Goal: Information Seeking & Learning: Understand process/instructions

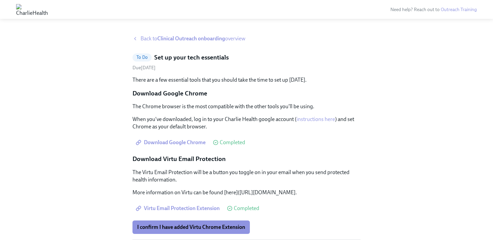
scroll to position [96, 0]
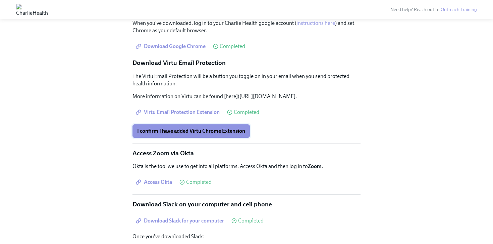
click at [191, 134] on span "I confirm I have added Virtu Chrome Extension" at bounding box center [191, 131] width 108 height 7
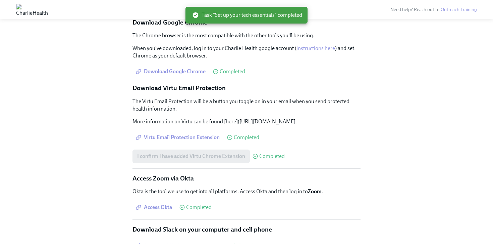
scroll to position [0, 0]
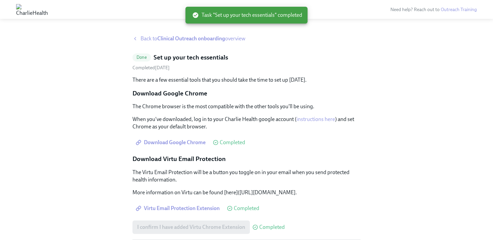
click at [173, 38] on strong "Clinical Outreach onboarding" at bounding box center [191, 38] width 68 height 6
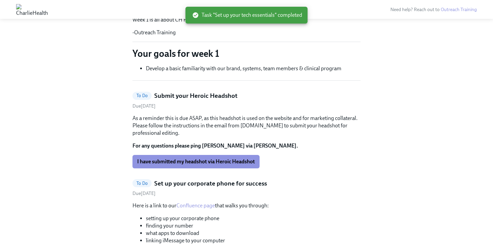
scroll to position [138, 0]
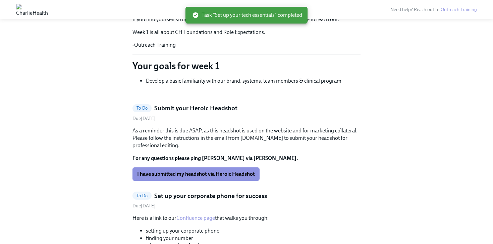
click at [248, 84] on li "Develop a basic familiarity with our brand, systems, team members & clinical pr…" at bounding box center [253, 80] width 215 height 7
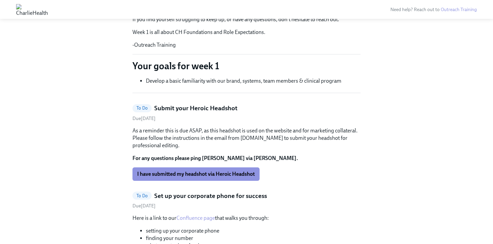
click at [242, 80] on li "Develop a basic familiarity with our brand, systems, team members & clinical pr…" at bounding box center [253, 80] width 215 height 7
click at [255, 133] on p "As a reminder this is due ASAP, as this headshot is used on the website and for…" at bounding box center [247, 138] width 228 height 22
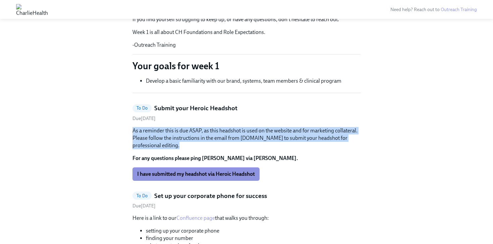
click at [255, 133] on p "As a reminder this is due ASAP, as this headshot is used on the website and for…" at bounding box center [247, 138] width 228 height 22
click at [246, 136] on p "As a reminder this is due ASAP, as this headshot is used on the website and for…" at bounding box center [247, 138] width 228 height 22
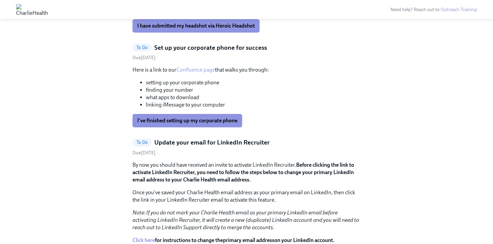
scroll to position [287, 0]
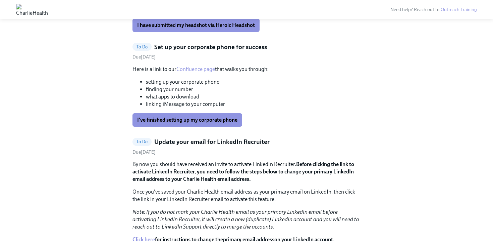
click at [196, 81] on li "setting up your corporate phone" at bounding box center [253, 81] width 215 height 7
click at [187, 94] on li "what apps to download" at bounding box center [253, 96] width 215 height 7
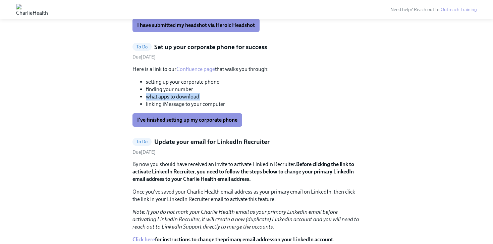
click at [187, 94] on li "what apps to download" at bounding box center [253, 96] width 215 height 7
click at [184, 92] on li "finding your number" at bounding box center [253, 89] width 215 height 7
click at [171, 95] on li "what apps to download" at bounding box center [253, 96] width 215 height 7
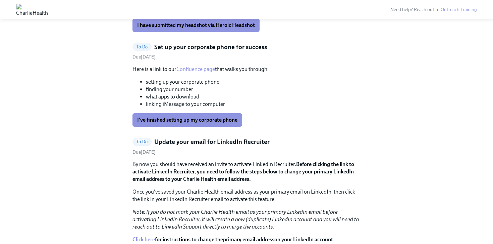
click at [168, 46] on h5 "Set up your corporate phone for success" at bounding box center [210, 47] width 113 height 9
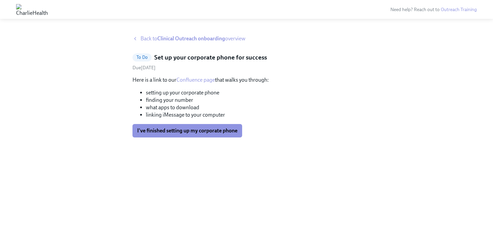
click at [191, 80] on link "Confluence page" at bounding box center [196, 80] width 39 height 6
click at [184, 129] on span "I've finished setting up my corporate phone" at bounding box center [187, 130] width 100 height 7
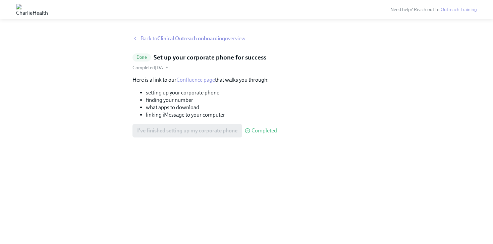
click at [182, 39] on strong "Clinical Outreach onboarding" at bounding box center [191, 38] width 68 height 6
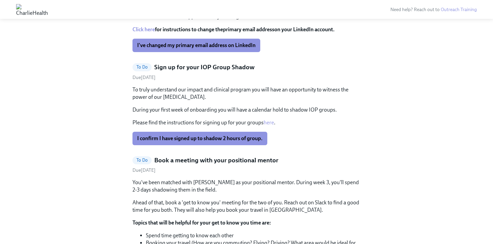
scroll to position [418, 0]
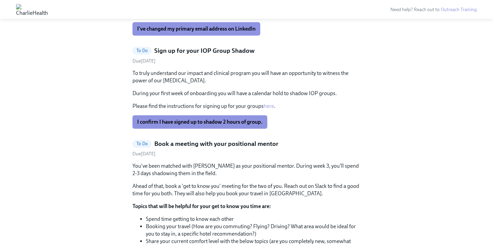
click at [195, 76] on p "To truly understand our impact and clinical program you will have an opportunit…" at bounding box center [247, 76] width 228 height 15
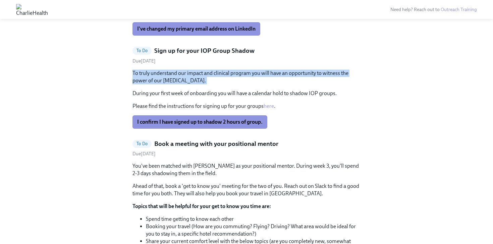
click at [195, 76] on p "To truly understand our impact and clinical program you will have an opportunit…" at bounding box center [247, 76] width 228 height 15
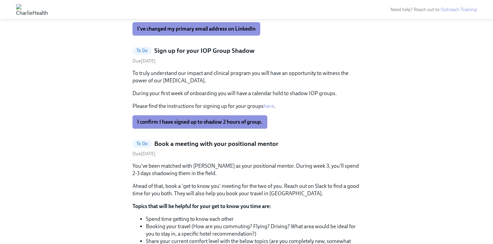
click at [212, 93] on p "During your first week of onboarding you will have a calendar hold to shadow IO…" at bounding box center [247, 93] width 228 height 7
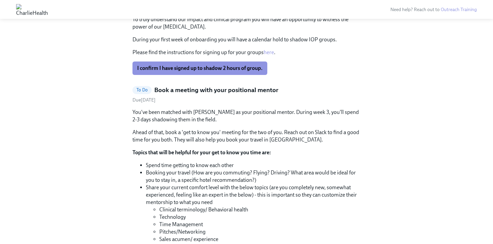
scroll to position [472, 0]
click at [200, 119] on p "You've been matched with [PERSON_NAME] as your positional mentor. During week 3…" at bounding box center [247, 115] width 228 height 15
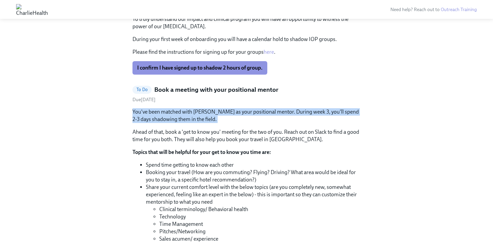
click at [200, 119] on p "You've been matched with [PERSON_NAME] as your positional mentor. During week 3…" at bounding box center [247, 115] width 228 height 15
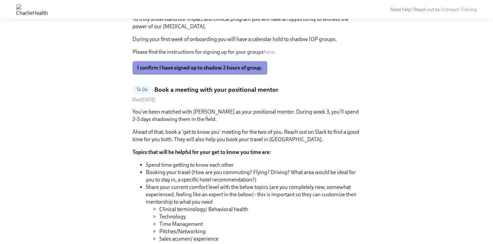
click at [217, 138] on p "Ahead of that, book a 'get to know you' meeting for the two of you. Reach out o…" at bounding box center [247, 135] width 228 height 15
click at [200, 110] on p "You've been matched with [PERSON_NAME] as your positional mentor. During week 3…" at bounding box center [247, 115] width 228 height 15
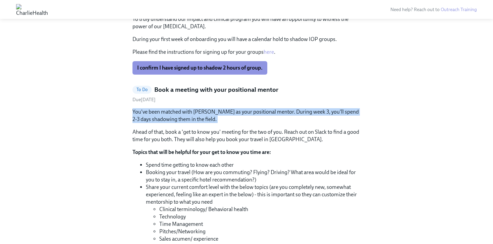
click at [200, 110] on p "You've been matched with [PERSON_NAME] as your positional mentor. During week 3…" at bounding box center [247, 115] width 228 height 15
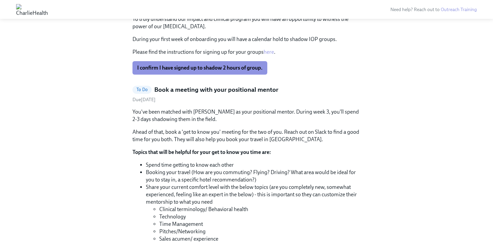
click at [218, 139] on p "Ahead of that, book a 'get to know you' meeting for the two of you. Reach out o…" at bounding box center [247, 135] width 228 height 15
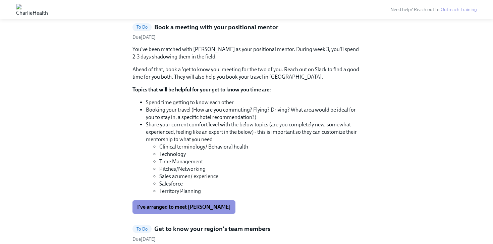
scroll to position [535, 0]
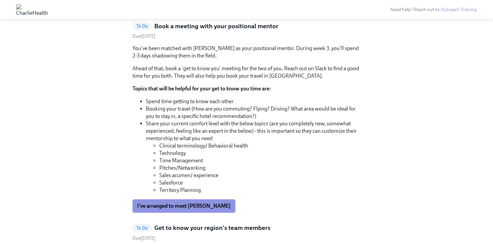
click at [194, 104] on li "Spend time getting to know each other" at bounding box center [253, 101] width 215 height 7
click at [198, 115] on li "Booking your travel (How are you commuting? Flying? Driving? What area would be…" at bounding box center [253, 112] width 215 height 15
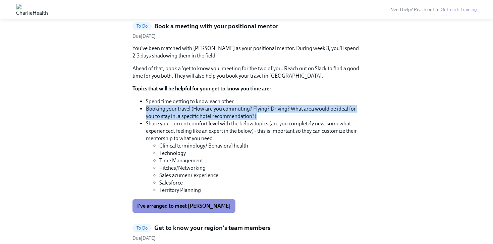
click at [198, 115] on li "Booking your travel (How are you commuting? Flying? Driving? What area would be…" at bounding box center [253, 112] width 215 height 15
click at [199, 112] on li "Booking your travel (How are you commuting? Flying? Driving? What area would be…" at bounding box center [253, 112] width 215 height 15
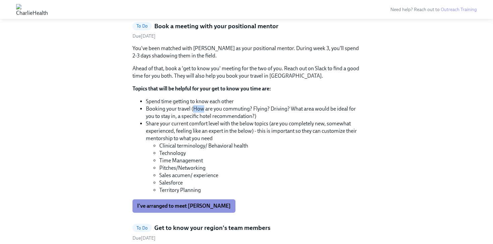
click at [199, 112] on li "Booking your travel (How are you commuting? Flying? Driving? What area would be…" at bounding box center [253, 112] width 215 height 15
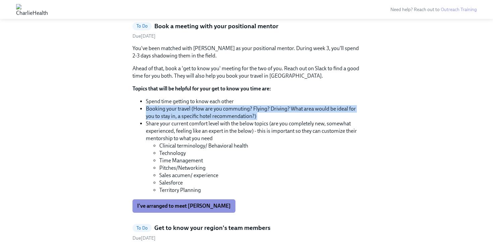
click at [199, 112] on li "Booking your travel (How are you commuting? Flying? Driving? What area would be…" at bounding box center [253, 112] width 215 height 15
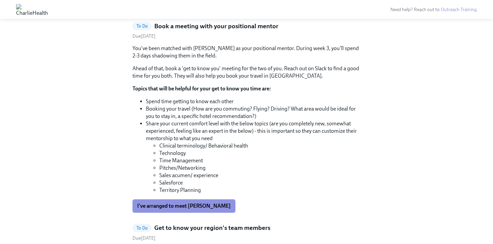
click at [189, 135] on li "Share your current comfort level with the below topics (are you completely new,…" at bounding box center [253, 157] width 215 height 74
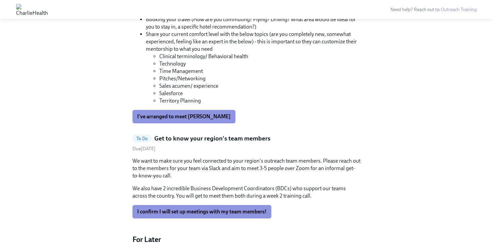
scroll to position [647, 0]
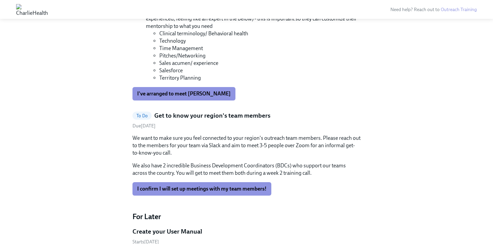
click at [225, 141] on p "We want to make sure you feel connected to your region's outreach team members.…" at bounding box center [247, 145] width 228 height 22
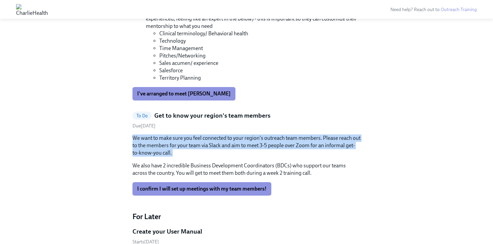
click at [225, 141] on p "We want to make sure you feel connected to your region's outreach team members.…" at bounding box center [247, 145] width 228 height 22
click at [201, 147] on p "We want to make sure you feel connected to your region's outreach team members.…" at bounding box center [247, 145] width 228 height 22
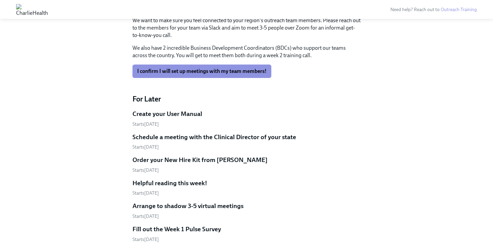
scroll to position [772, 0]
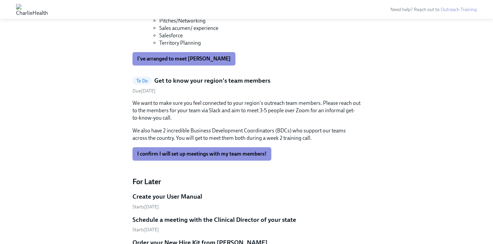
click at [200, 114] on p "We want to make sure you feel connected to your region's outreach team members.…" at bounding box center [247, 110] width 228 height 22
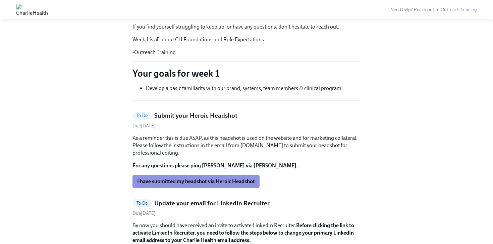
scroll to position [130, 0]
